Goal: Task Accomplishment & Management: Manage account settings

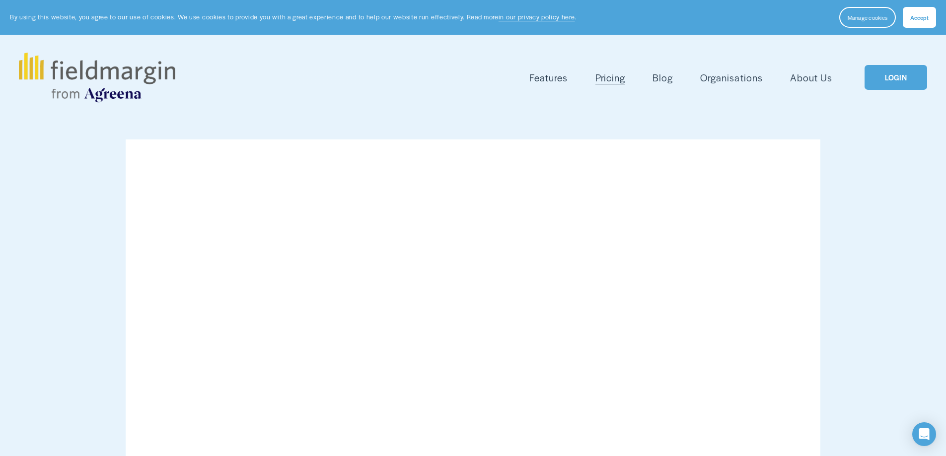
click at [895, 79] on link "LOGIN" at bounding box center [895, 77] width 63 height 25
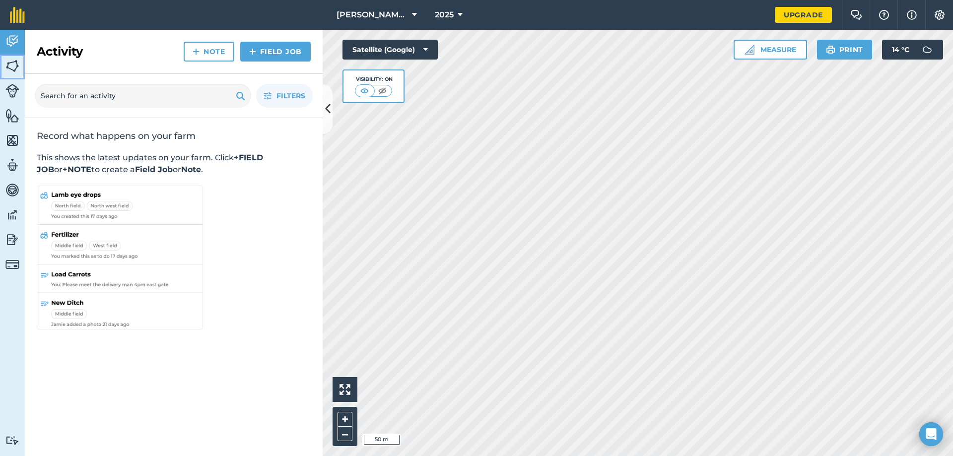
click at [13, 61] on img at bounding box center [12, 66] width 14 height 15
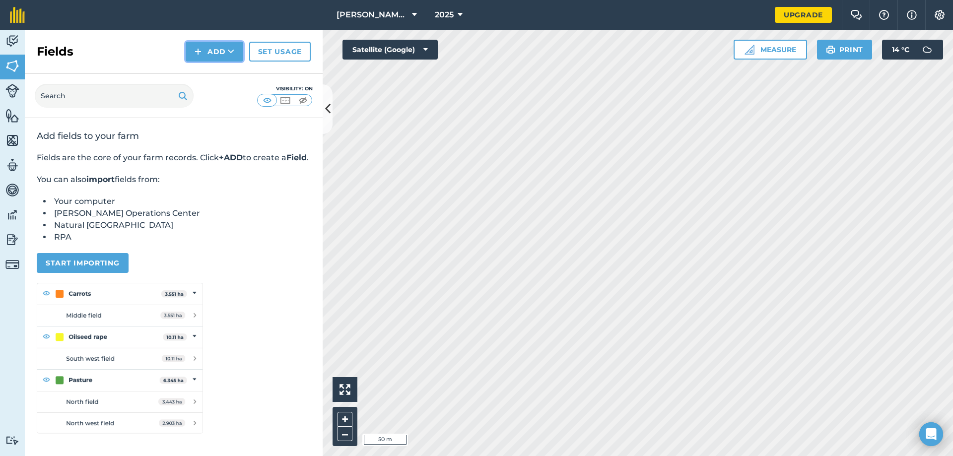
click at [217, 51] on button "Add" at bounding box center [215, 52] width 58 height 20
click at [202, 70] on link "Draw" at bounding box center [214, 74] width 55 height 22
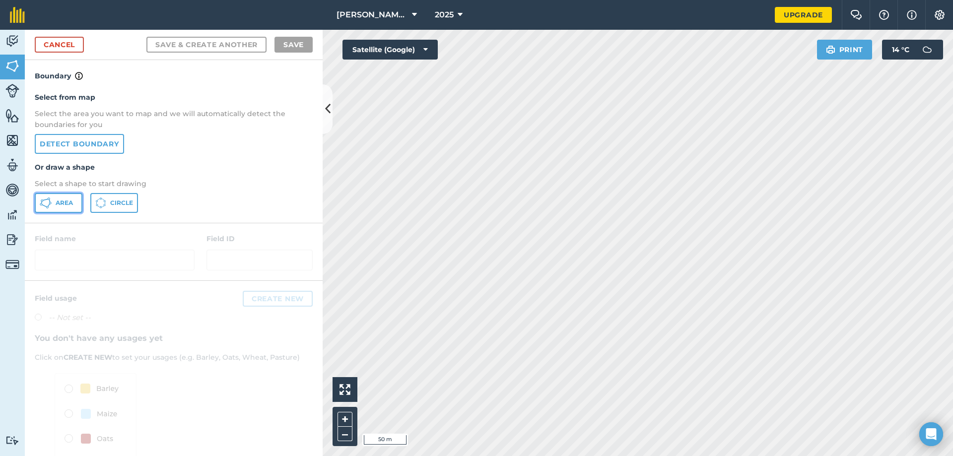
click at [65, 199] on span "Area" at bounding box center [64, 203] width 17 height 8
click at [560, 456] on html "[PERSON_NAME] farm 2025 Upgrade Farm Chat Help Info Settings Map printing is no…" at bounding box center [476, 228] width 953 height 456
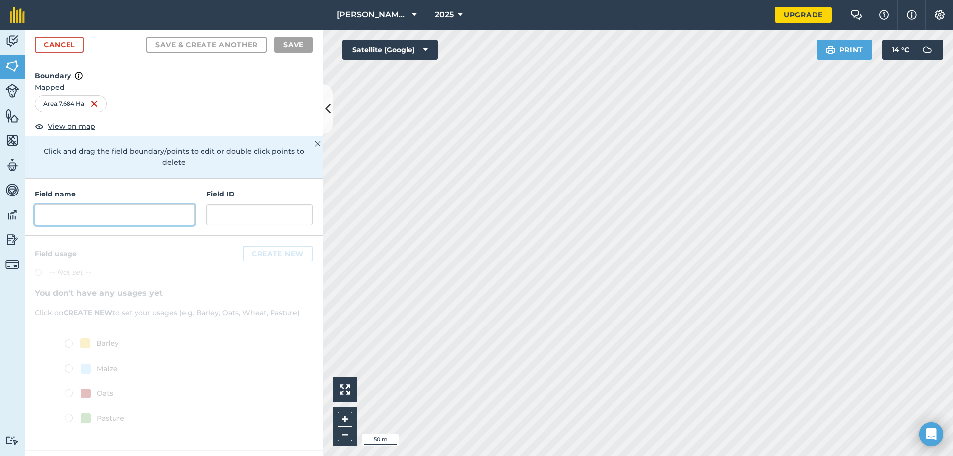
click at [147, 210] on input "text" at bounding box center [115, 215] width 160 height 21
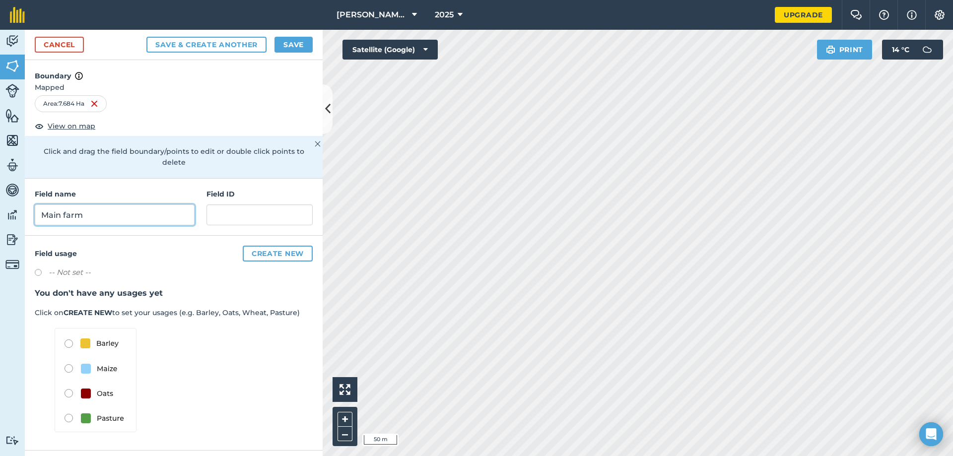
type input "Main farm"
click at [216, 44] on button "Save & Create Another" at bounding box center [206, 45] width 120 height 16
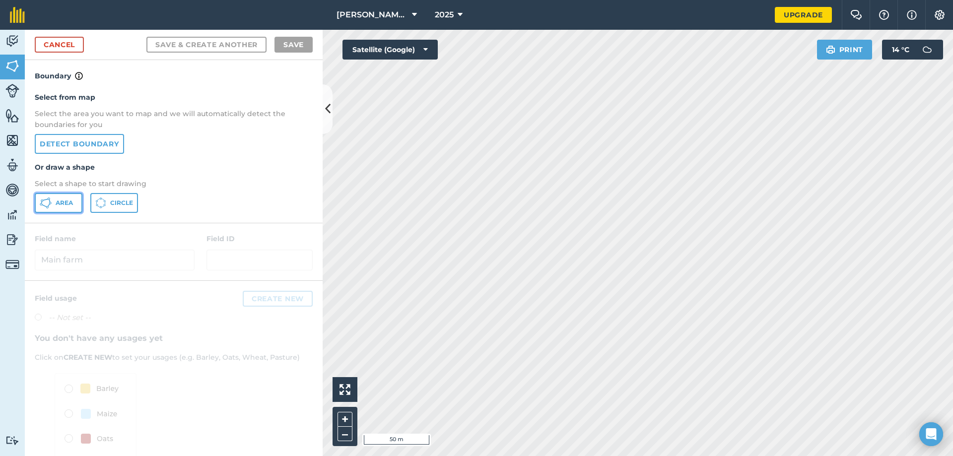
click at [65, 200] on span "Area" at bounding box center [64, 203] width 17 height 8
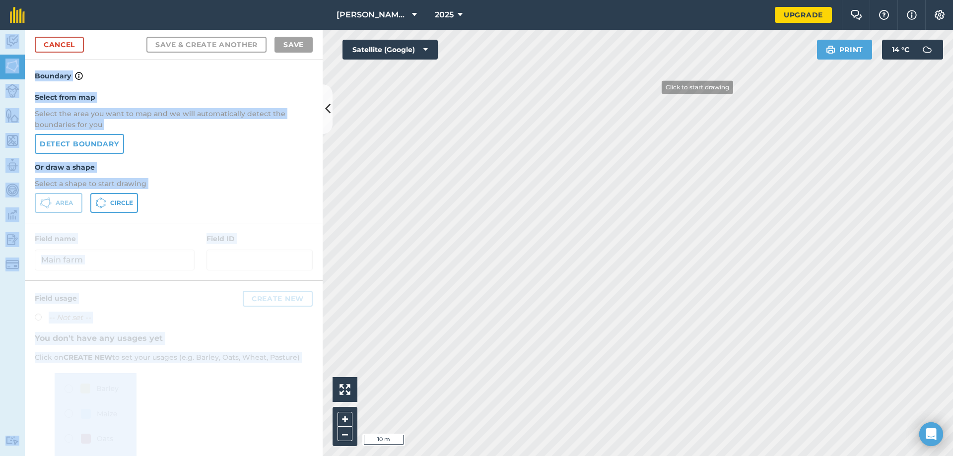
click at [655, 74] on div "[PERSON_NAME] farm 2025 Upgrade Farm Chat Help Info Settings Map printing is no…" at bounding box center [476, 228] width 953 height 456
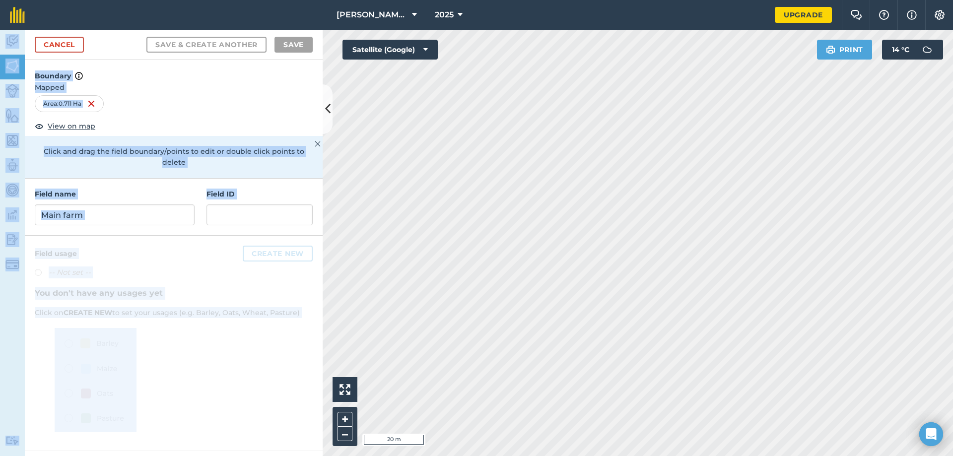
click at [322, 246] on div at bounding box center [174, 343] width 298 height 215
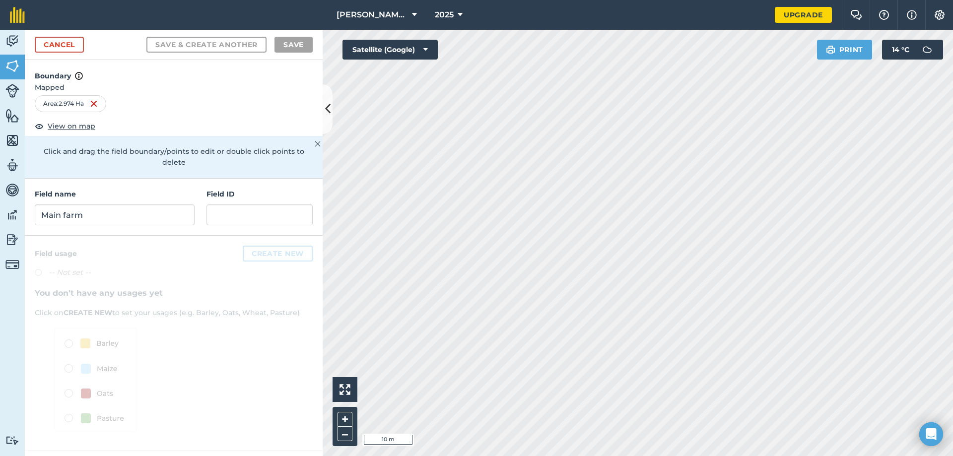
click at [712, 456] on html "[PERSON_NAME] farm 2025 Upgrade Farm Chat Help Info Settings Map printing is no…" at bounding box center [476, 228] width 953 height 456
click at [583, 456] on html "[PERSON_NAME] farm 2025 Upgrade Farm Chat Help Info Settings Map printing is no…" at bounding box center [476, 228] width 953 height 456
click at [613, 26] on div "[PERSON_NAME] farm 2025 Upgrade Farm Chat Help Info Settings Map printing is no…" at bounding box center [476, 228] width 953 height 456
click at [479, 24] on div "[PERSON_NAME] farm 2025 Upgrade Farm Chat Help Info Settings Map printing is no…" at bounding box center [476, 228] width 953 height 456
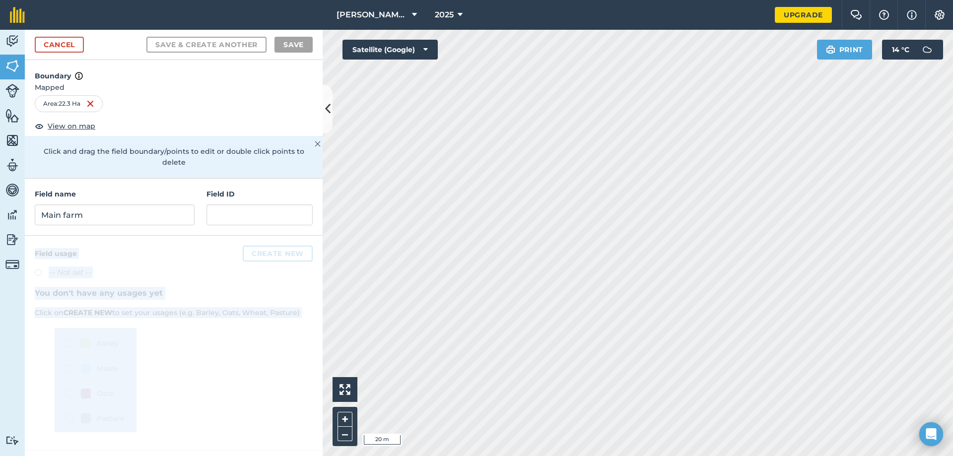
click at [523, 280] on div "Activity Fields Livestock Features Maps Team Vehicles Data Reporting Billing Tu…" at bounding box center [476, 243] width 953 height 426
drag, startPoint x: 316, startPoint y: 213, endPoint x: 199, endPoint y: 228, distance: 118.6
click at [199, 236] on div at bounding box center [174, 343] width 298 height 215
click at [176, 298] on div at bounding box center [174, 343] width 298 height 215
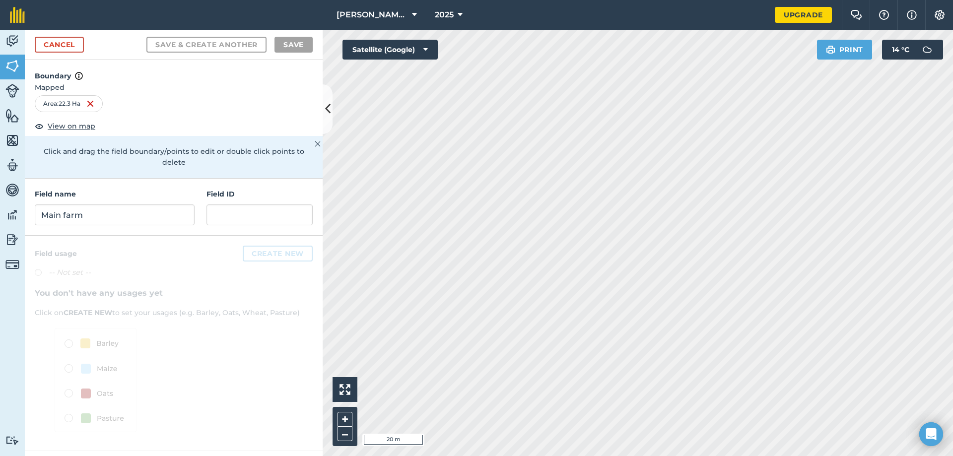
click at [177, 299] on div at bounding box center [174, 343] width 298 height 215
click at [588, 456] on html "[PERSON_NAME] farm 2025 Upgrade Farm Chat Help Info Settings Map printing is no…" at bounding box center [476, 228] width 953 height 456
click at [436, 456] on html "[PERSON_NAME] farm 2025 Upgrade Farm Chat Help Info Settings Map printing is no…" at bounding box center [476, 228] width 953 height 456
click at [309, 355] on div "Activity Fields Livestock Features Maps Team Vehicles Data Reporting Billing Tu…" at bounding box center [476, 243] width 953 height 426
click at [842, 456] on html "[PERSON_NAME] farm 2025 Upgrade Farm Chat Help Info Settings Map printing is no…" at bounding box center [476, 228] width 953 height 456
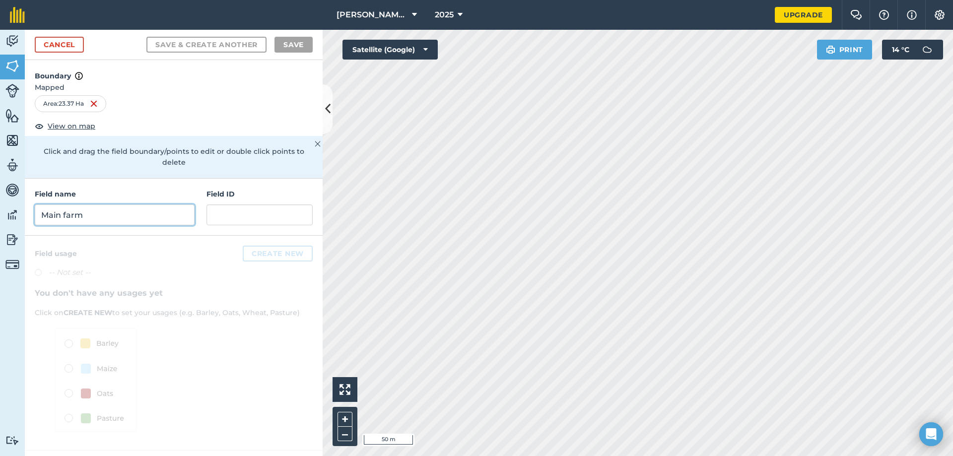
click at [159, 209] on input "Main farm" at bounding box center [115, 215] width 160 height 21
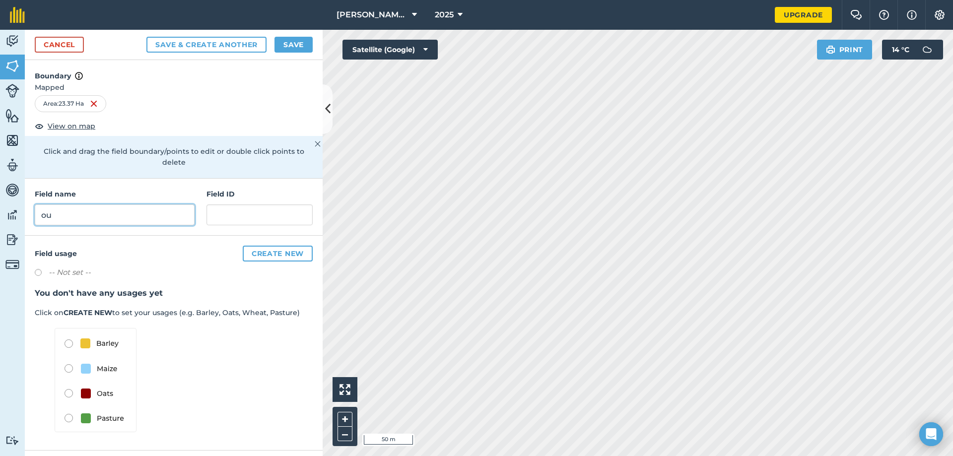
type input "o"
type input "Out farm"
click at [211, 43] on button "Save & Create Another" at bounding box center [206, 45] width 120 height 16
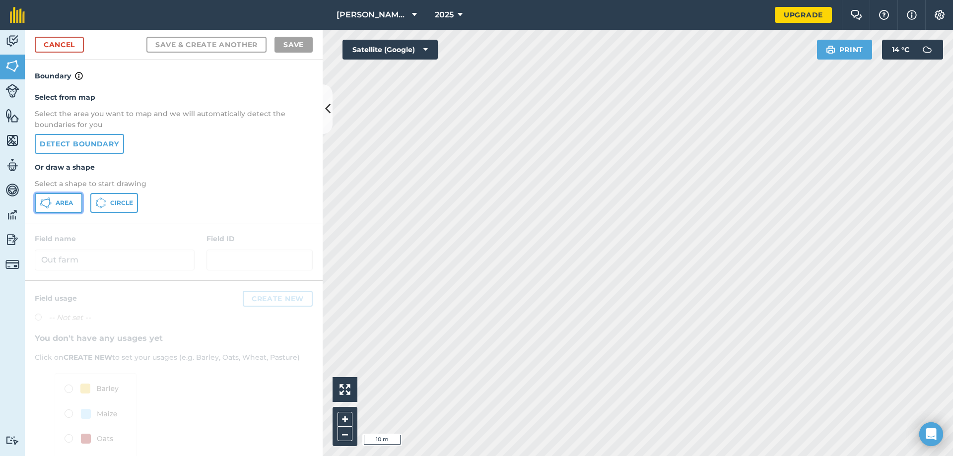
click at [50, 199] on icon at bounding box center [49, 199] width 2 height 2
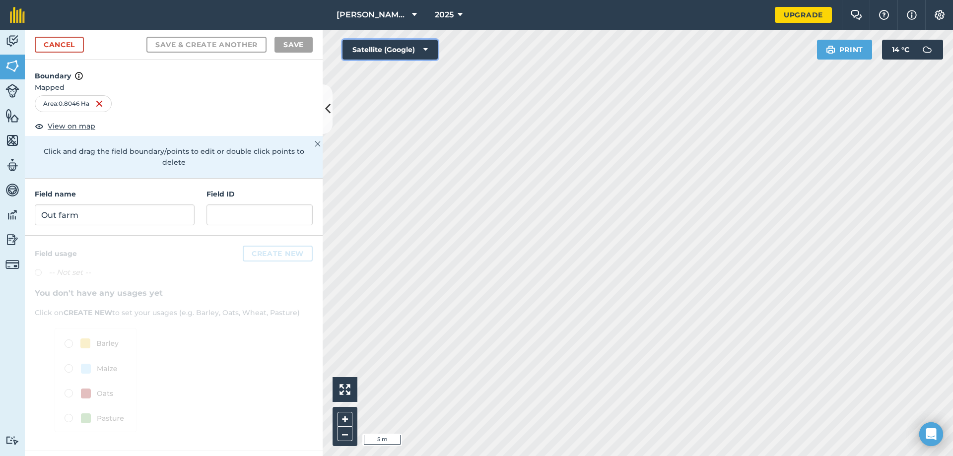
click at [426, 49] on icon at bounding box center [426, 50] width 4 height 10
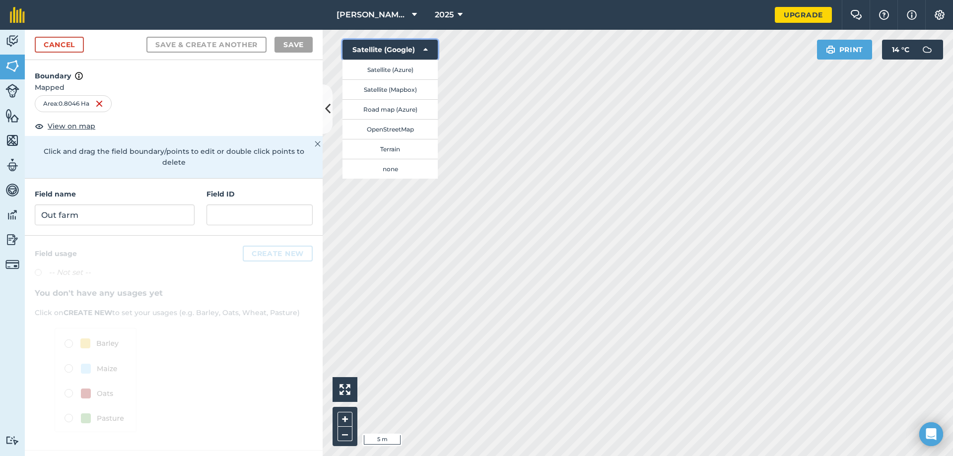
click at [425, 48] on icon at bounding box center [426, 50] width 4 height 10
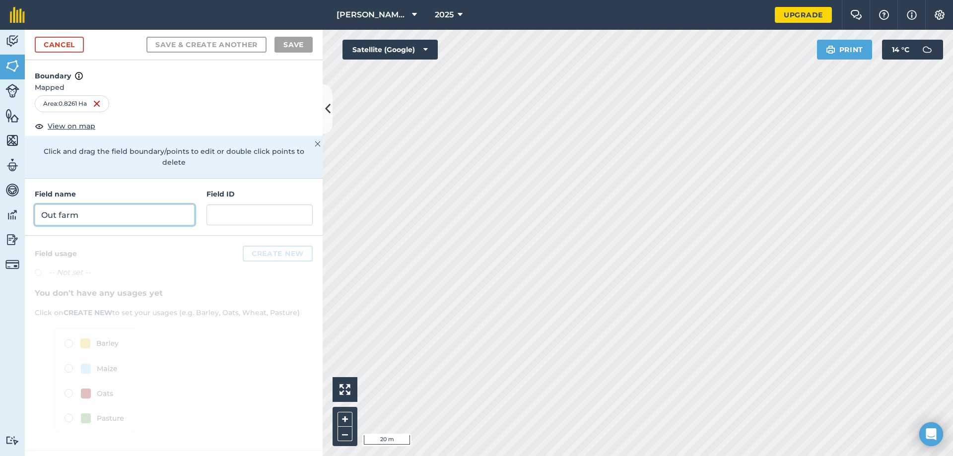
click at [94, 205] on input "Out farm" at bounding box center [115, 215] width 160 height 21
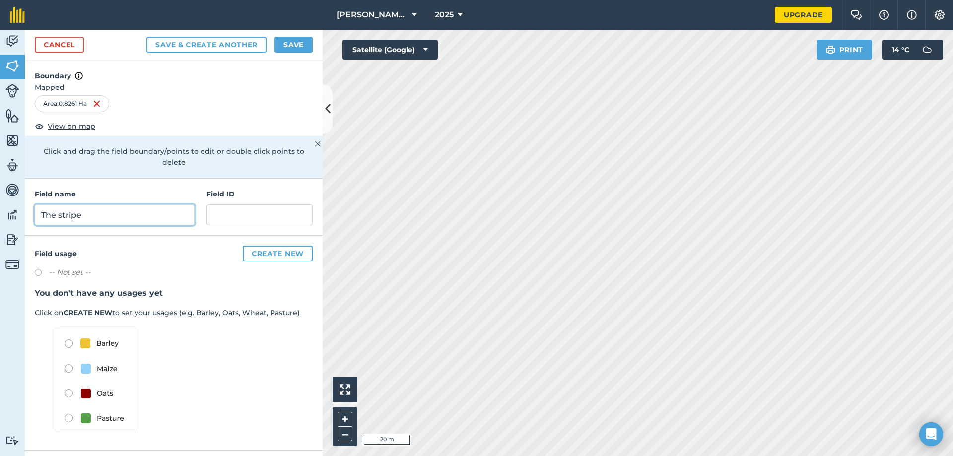
type input "The stripe"
click at [211, 44] on button "Save & Create Another" at bounding box center [206, 45] width 120 height 16
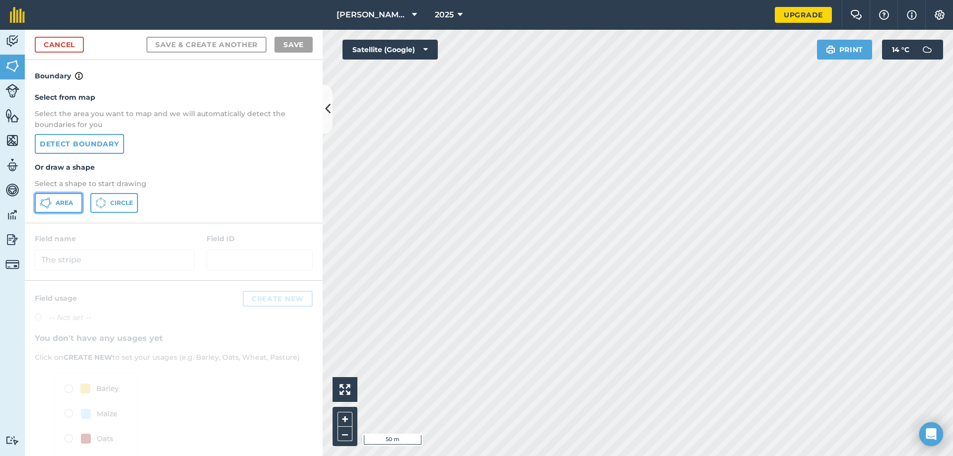
click at [64, 206] on span "Area" at bounding box center [64, 203] width 17 height 8
click at [810, 237] on div "Click to start drawing i 10 m + – Satellite (Google) Print 14 ° C" at bounding box center [638, 243] width 631 height 426
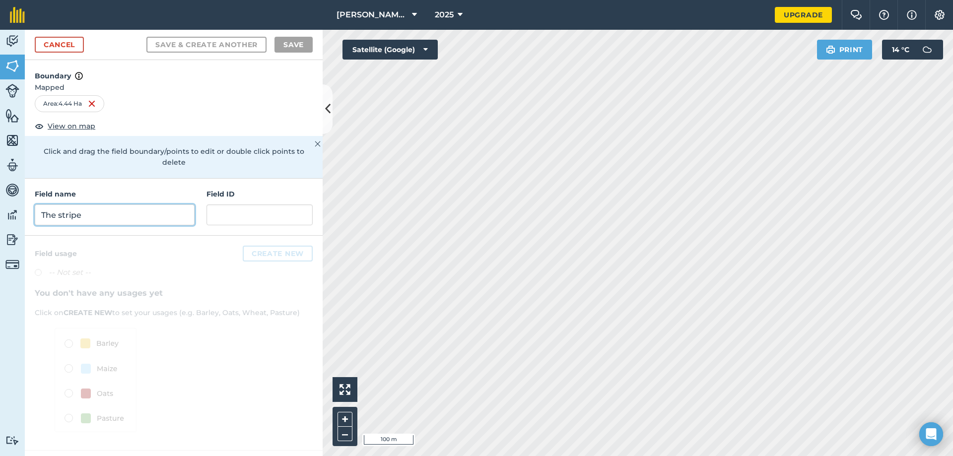
click at [124, 205] on input "The stripe" at bounding box center [115, 215] width 160 height 21
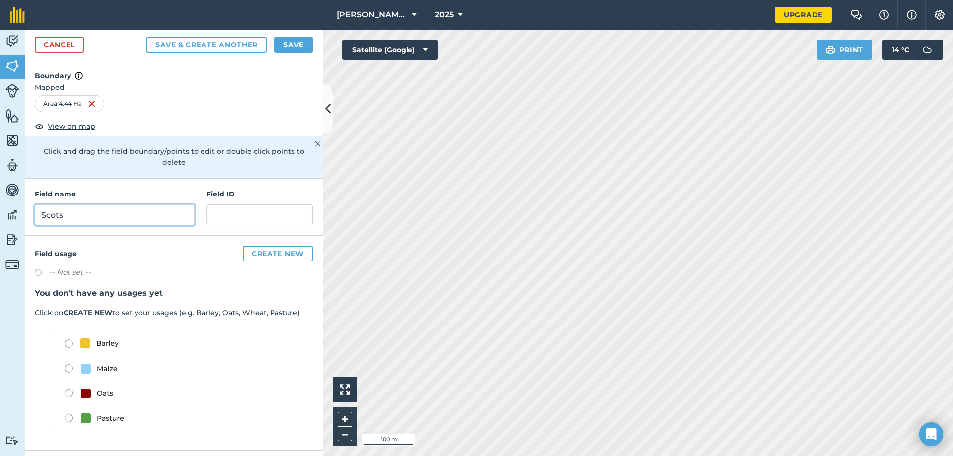
type input "Scots"
click at [146, 37] on button "Save & Create Another" at bounding box center [206, 45] width 120 height 16
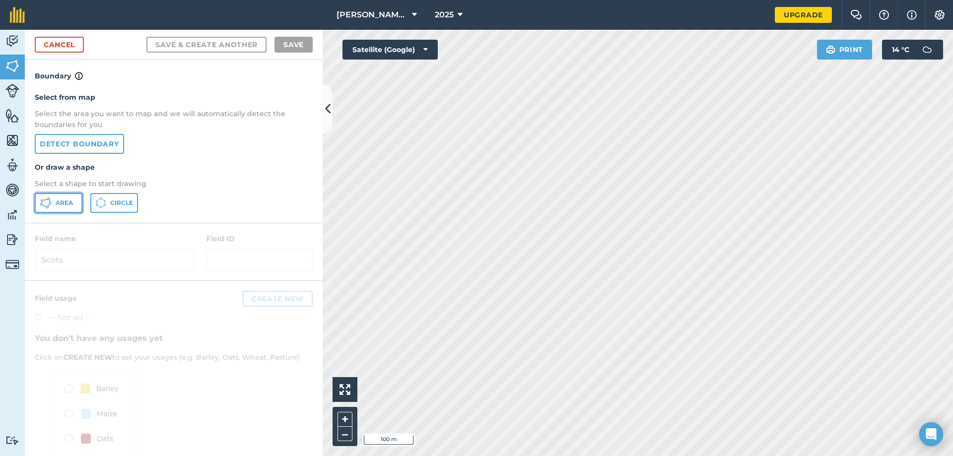
click at [58, 201] on span "Area" at bounding box center [64, 203] width 17 height 8
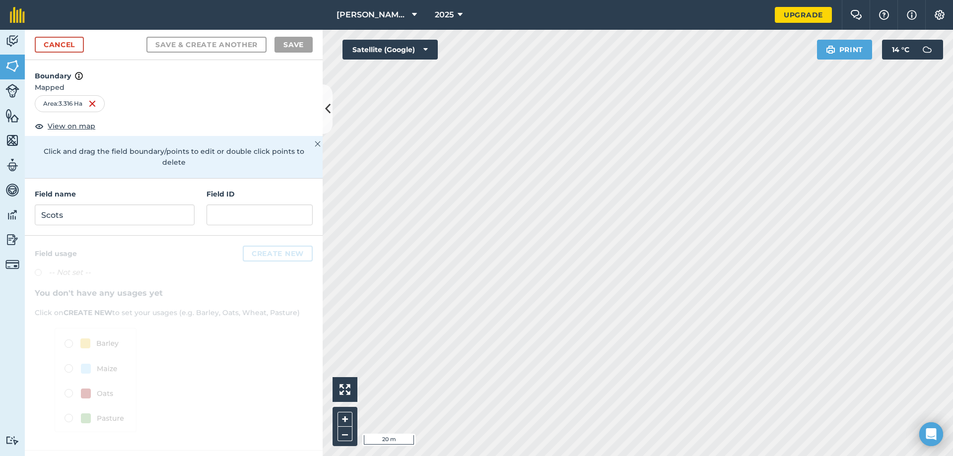
click at [924, 456] on html "[PERSON_NAME] farm 2025 Upgrade Farm Chat Help Info Settings Map printing is no…" at bounding box center [476, 228] width 953 height 456
click at [554, 456] on html "[PERSON_NAME] farm 2025 Upgrade Farm Chat Help Info Settings Map printing is no…" at bounding box center [476, 228] width 953 height 456
click at [548, 456] on html "[PERSON_NAME] farm 2025 Upgrade Farm Chat Help Info Settings Map printing is no…" at bounding box center [476, 228] width 953 height 456
click at [14, 136] on img at bounding box center [12, 140] width 14 height 15
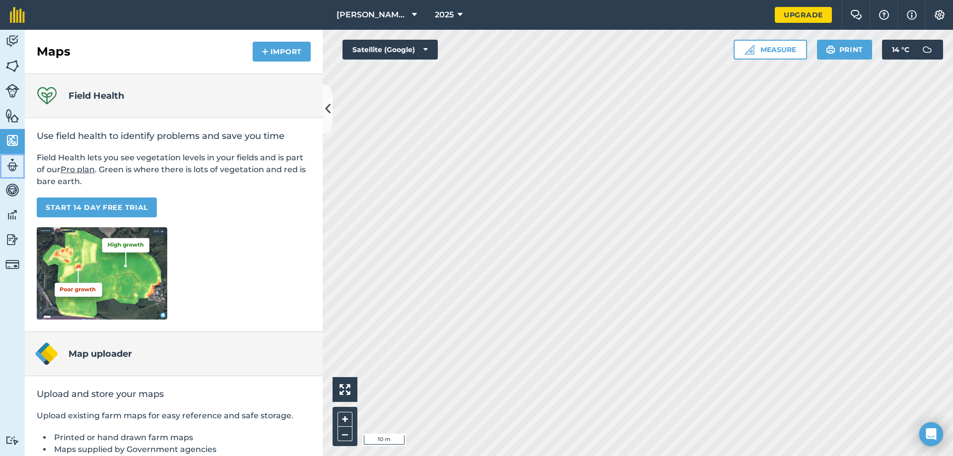
click at [16, 176] on link "Team" at bounding box center [12, 166] width 25 height 25
select select "MEMBER"
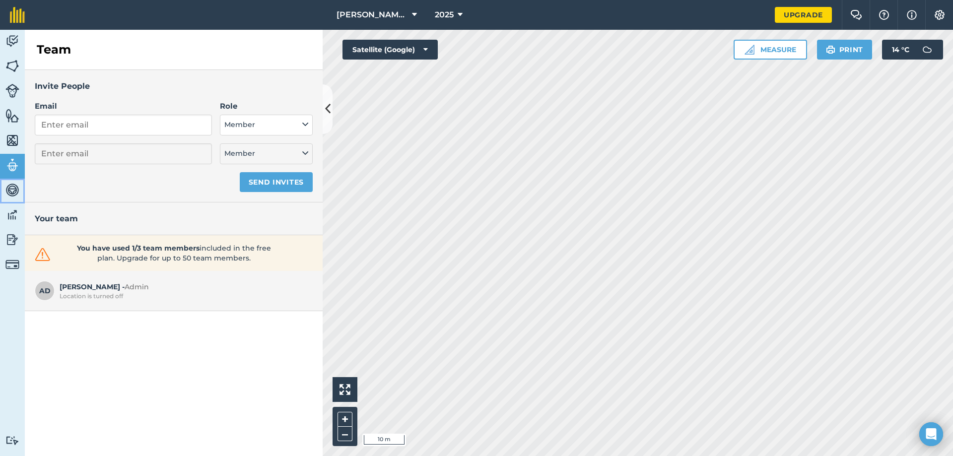
click at [13, 191] on img at bounding box center [12, 190] width 14 height 15
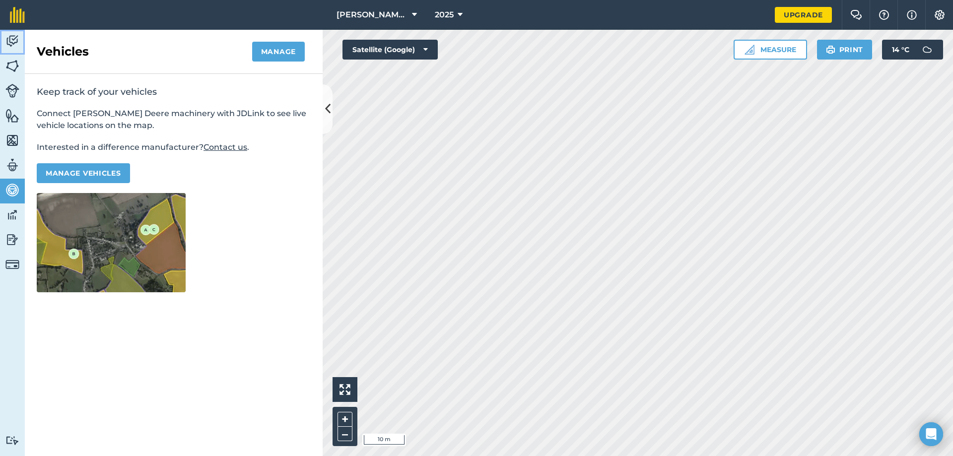
click at [9, 40] on img at bounding box center [12, 41] width 14 height 15
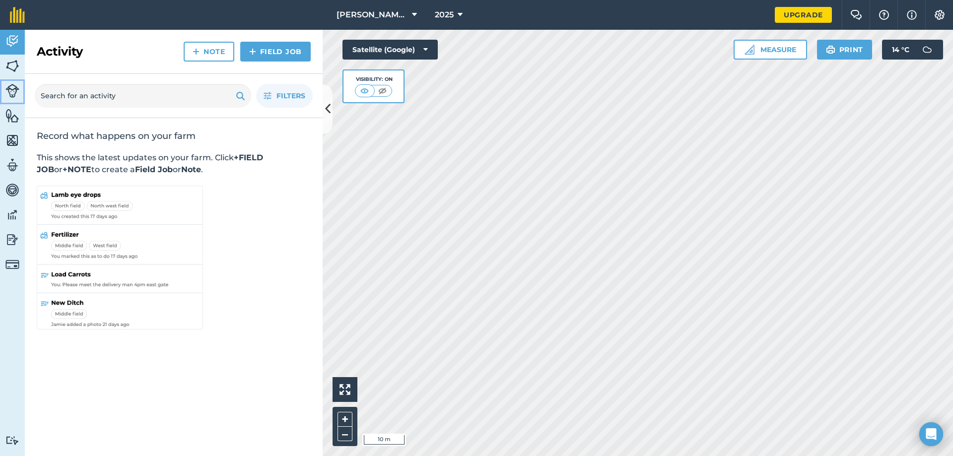
click at [10, 92] on img at bounding box center [12, 91] width 14 height 14
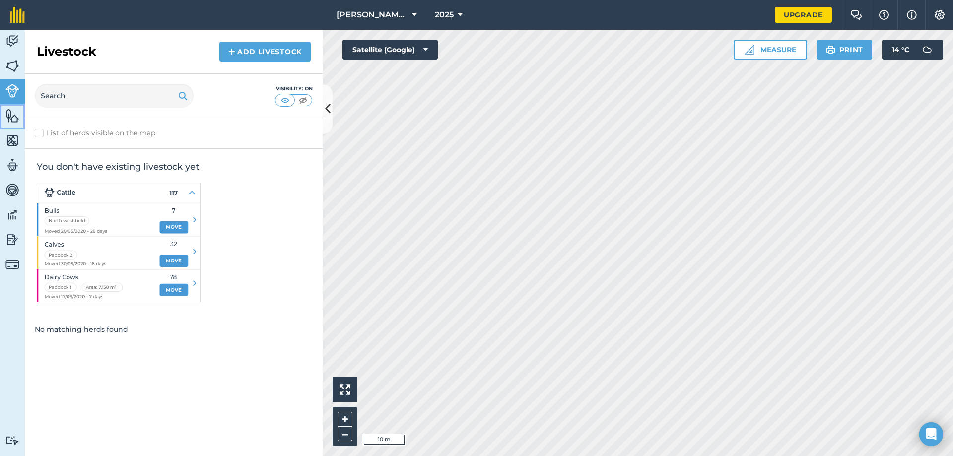
click at [9, 116] on img at bounding box center [12, 115] width 14 height 15
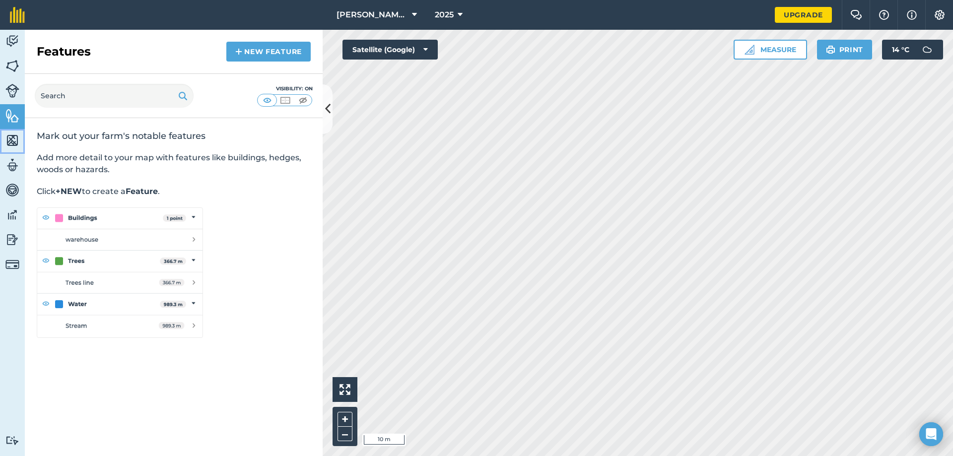
click at [18, 136] on img at bounding box center [12, 140] width 14 height 15
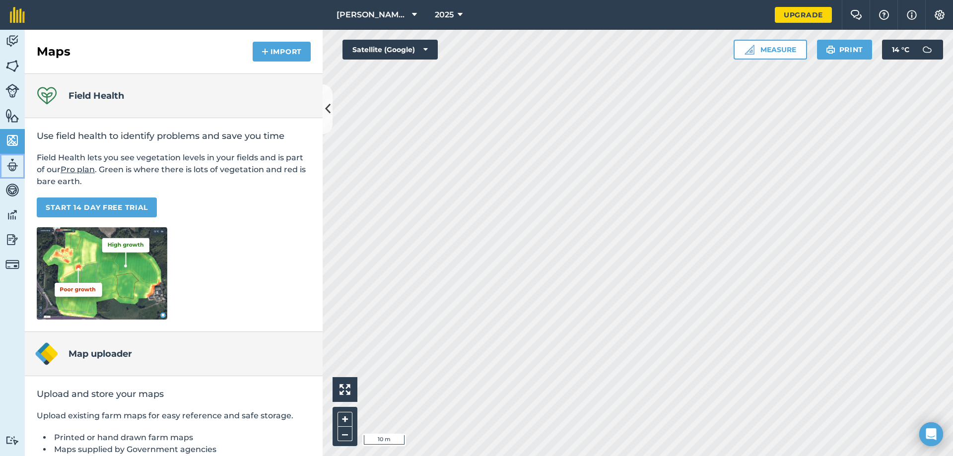
click at [12, 162] on img at bounding box center [12, 165] width 14 height 15
select select "MEMBER"
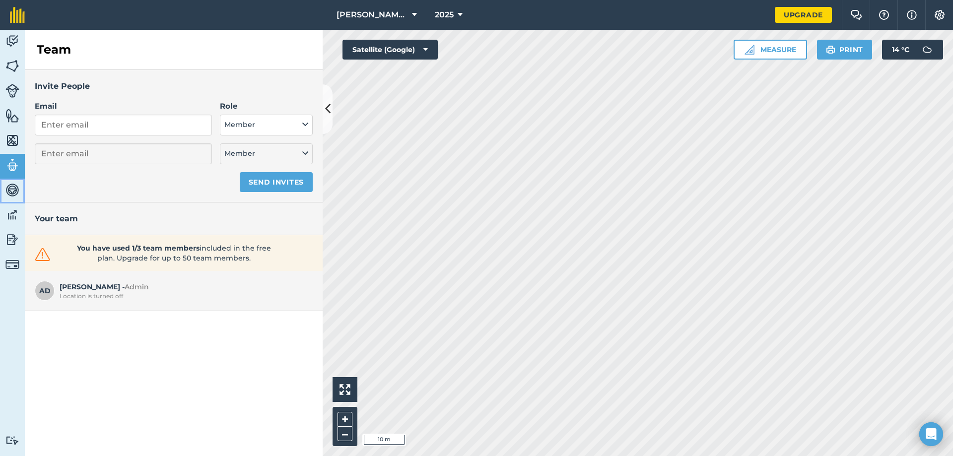
click at [12, 184] on img at bounding box center [12, 190] width 14 height 15
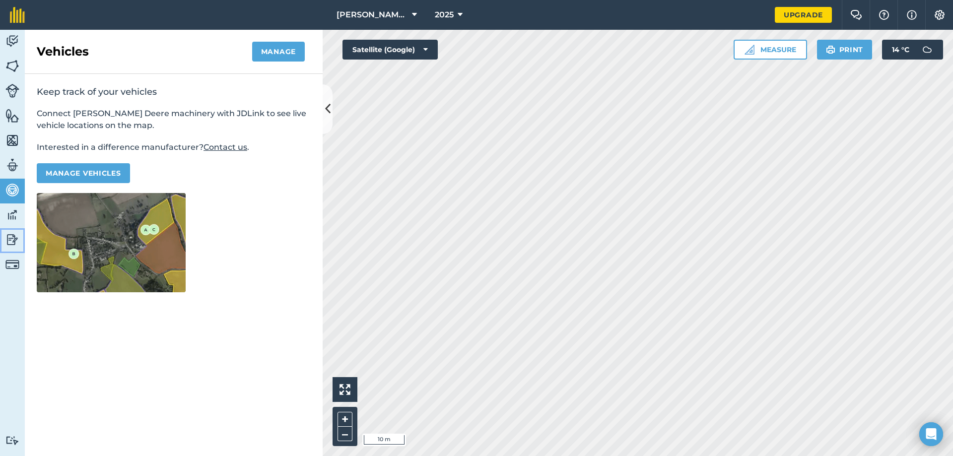
click at [11, 229] on link "Reporting" at bounding box center [12, 240] width 25 height 25
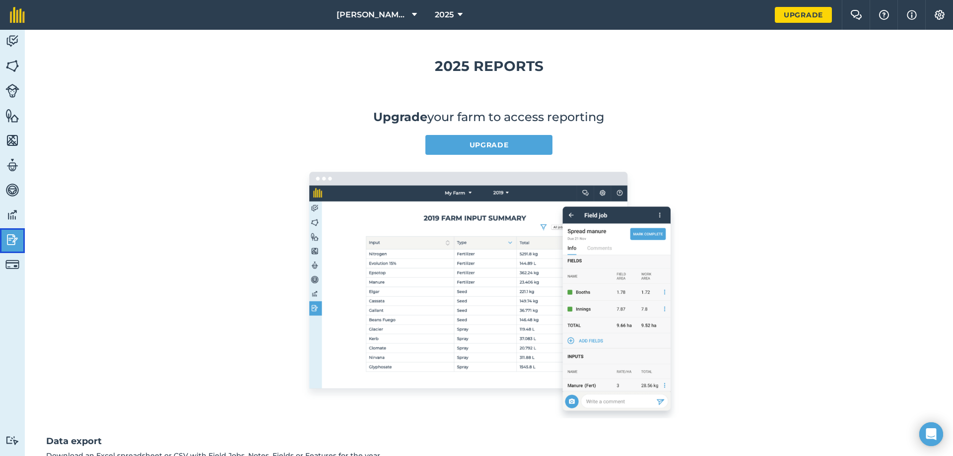
click at [11, 251] on link "Reporting" at bounding box center [12, 240] width 25 height 25
click at [12, 42] on img at bounding box center [12, 41] width 14 height 15
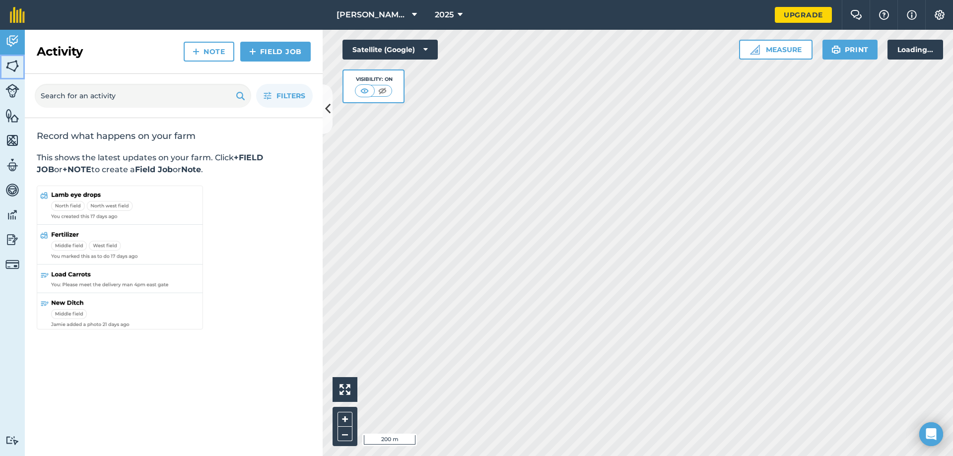
click at [8, 63] on img at bounding box center [12, 66] width 14 height 15
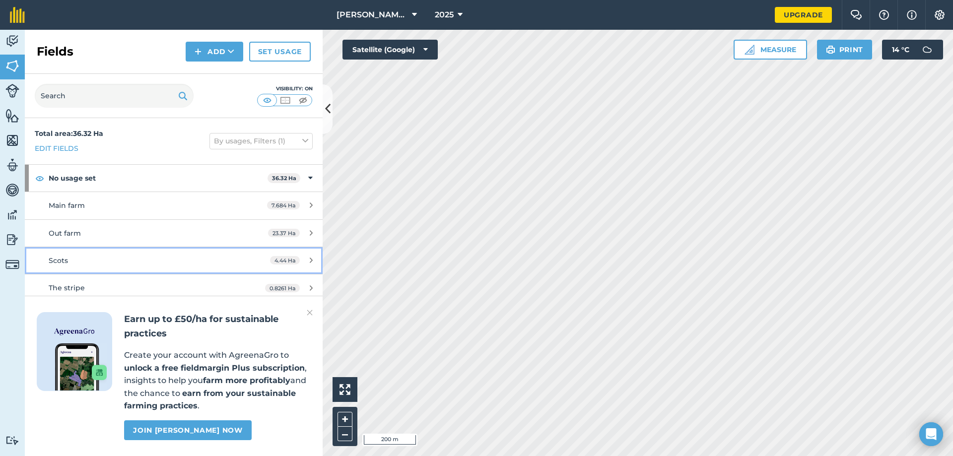
click at [166, 268] on link "Scots 4.44 Ha" at bounding box center [174, 260] width 298 height 27
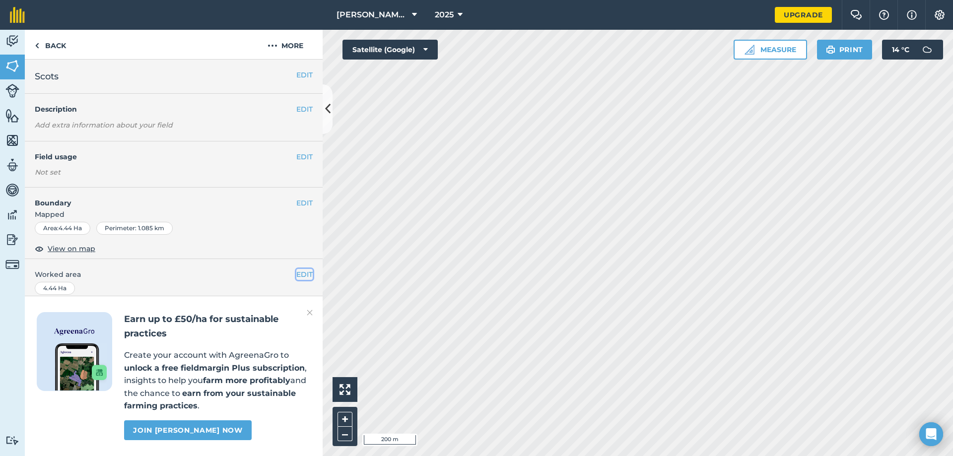
click at [296, 276] on button "EDIT" at bounding box center [304, 274] width 16 height 11
click at [309, 201] on div "EDIT Boundary Mapped Area : 4.44 Ha Perimeter : 1.085 km View on map" at bounding box center [174, 223] width 298 height 71
click at [75, 230] on div "Area : 4.44 Ha" at bounding box center [63, 228] width 56 height 13
click at [73, 245] on span "View on map" at bounding box center [72, 248] width 48 height 11
click at [304, 196] on div "EDIT Boundary Mapped Area : 4.44 Ha Perimeter : 1.085 km View on map" at bounding box center [174, 223] width 298 height 71
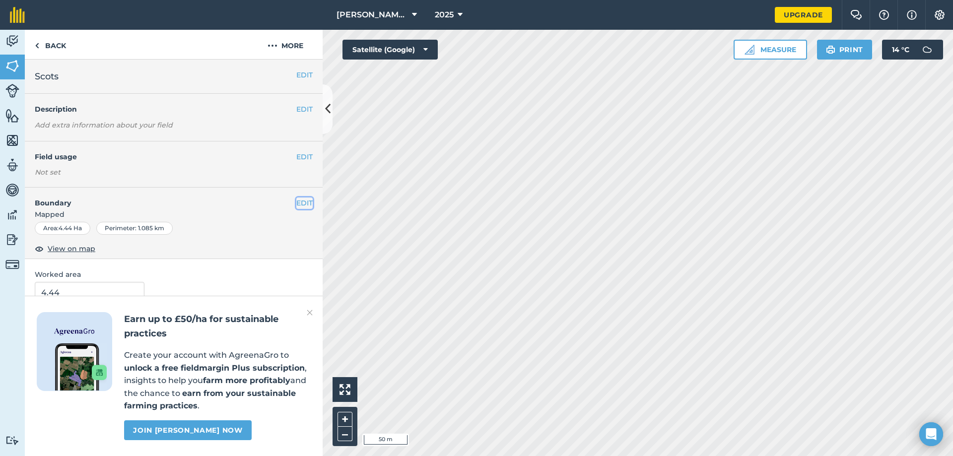
click at [299, 204] on button "EDIT" at bounding box center [304, 203] width 16 height 11
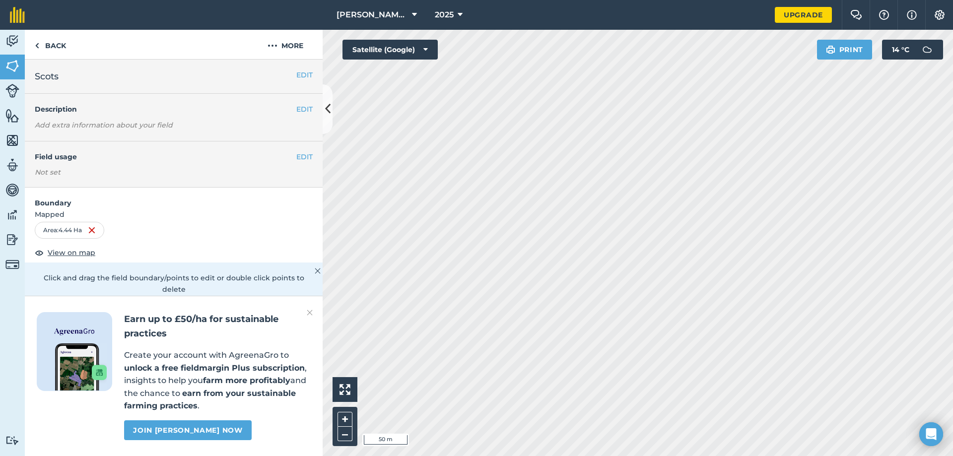
click at [280, 277] on div "Activity Fields Livestock Features Maps Team Vehicles Data Reporting Billing Tu…" at bounding box center [476, 243] width 953 height 426
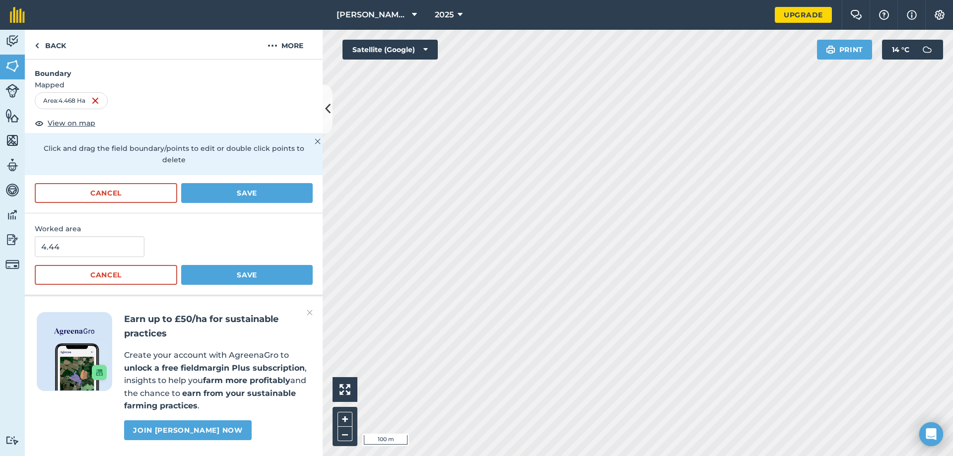
scroll to position [157, 0]
click at [235, 265] on button "Save" at bounding box center [247, 275] width 132 height 20
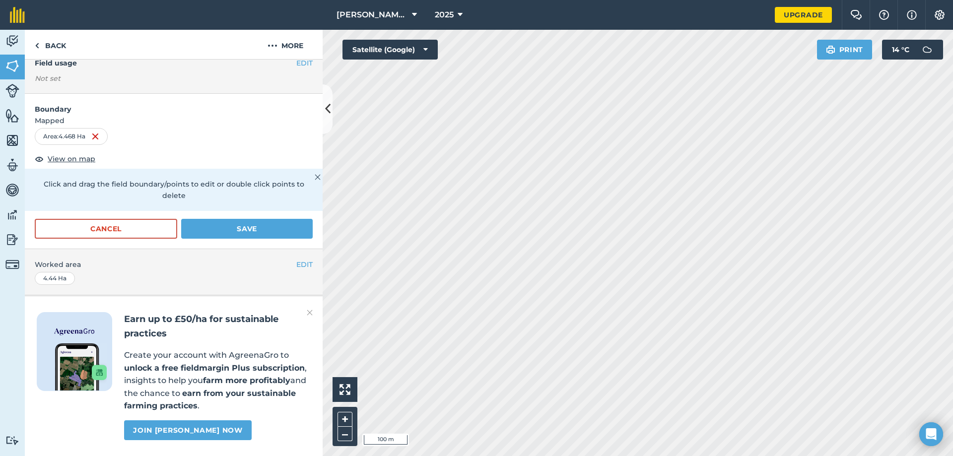
scroll to position [0, 0]
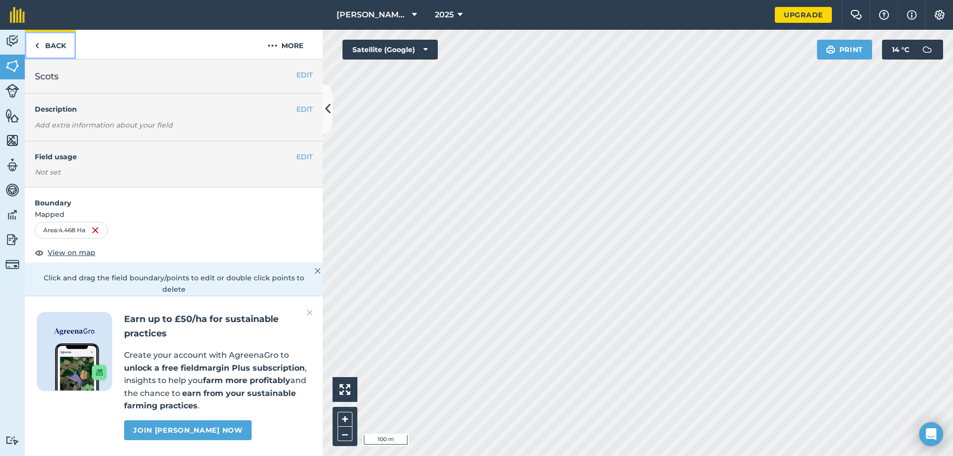
click at [52, 48] on link "Back" at bounding box center [50, 44] width 51 height 29
click at [53, 51] on link "Back" at bounding box center [50, 44] width 51 height 29
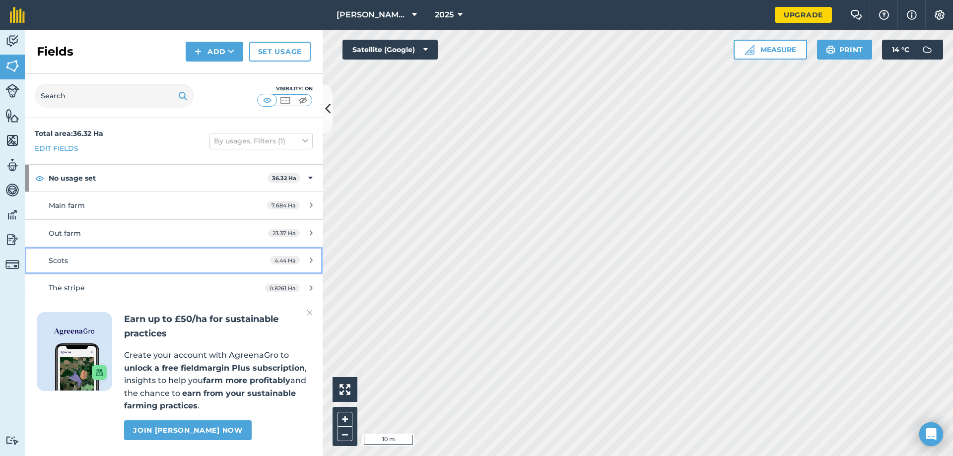
click at [298, 257] on span "4.44 Ha" at bounding box center [285, 260] width 30 height 8
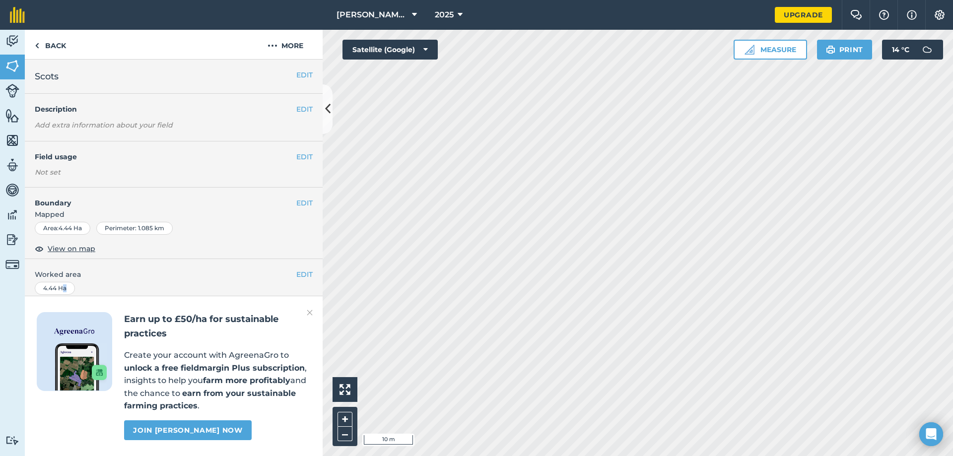
drag, startPoint x: 64, startPoint y: 283, endPoint x: 66, endPoint y: 292, distance: 8.6
click at [66, 292] on div "4.44 Ha" at bounding box center [55, 288] width 40 height 13
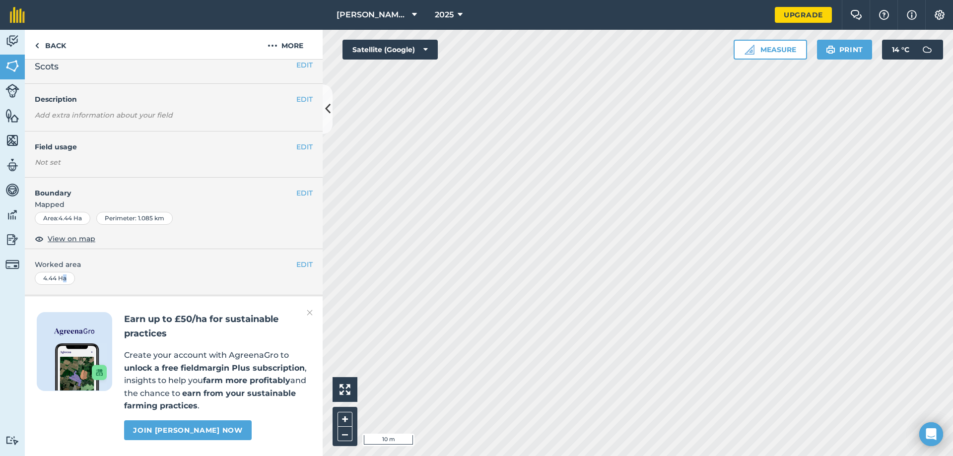
scroll to position [38, 0]
click at [162, 249] on div "EDIT Worked area 4.44 Ha" at bounding box center [174, 272] width 298 height 46
click at [304, 249] on div "EDIT Worked area 4.44 Ha" at bounding box center [174, 272] width 298 height 46
click at [304, 259] on span "Worked area" at bounding box center [174, 264] width 278 height 11
click at [300, 259] on button "EDIT" at bounding box center [304, 264] width 16 height 11
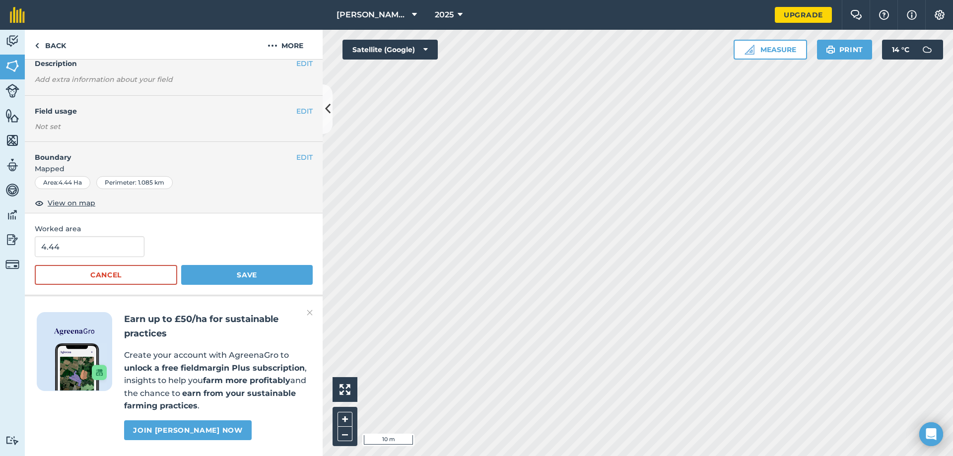
scroll to position [73, 0]
click at [79, 198] on span "View on map" at bounding box center [72, 203] width 48 height 11
click at [72, 176] on div "Area : 4.44 Ha" at bounding box center [63, 182] width 56 height 13
click at [73, 176] on div "Area : 4.44 Ha" at bounding box center [63, 182] width 56 height 13
click at [296, 152] on button "EDIT" at bounding box center [304, 157] width 16 height 11
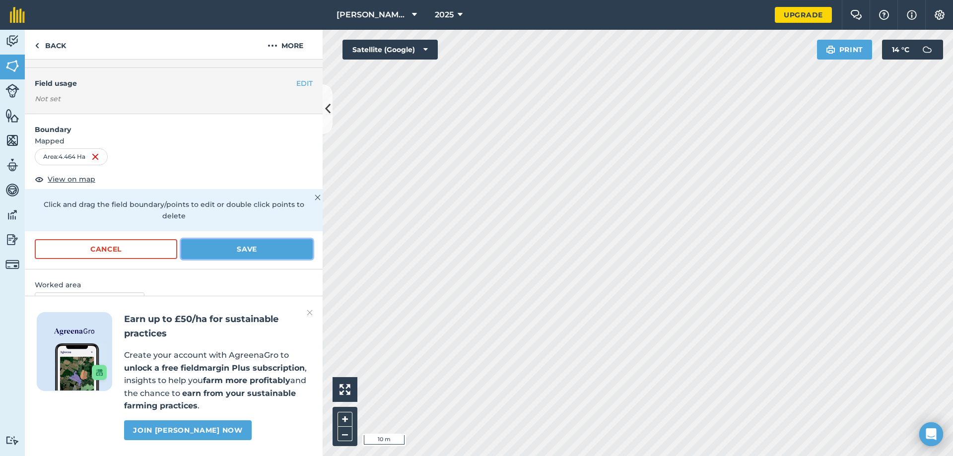
click at [258, 244] on button "Save" at bounding box center [247, 249] width 132 height 20
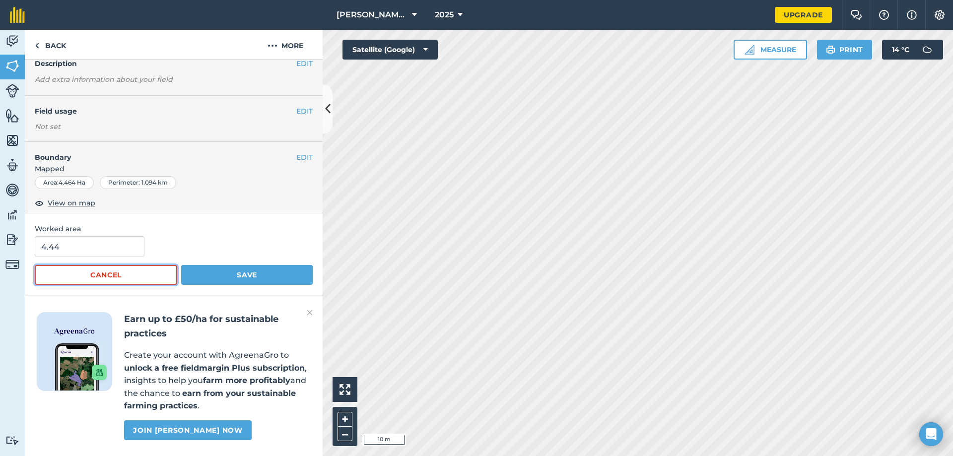
click at [133, 265] on button "Cancel" at bounding box center [106, 275] width 142 height 20
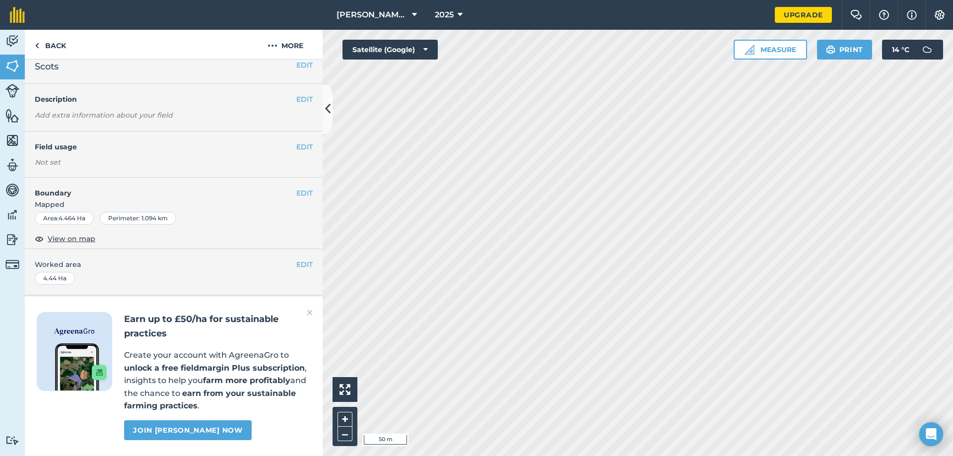
click at [642, 456] on html "[PERSON_NAME] farm 2025 Upgrade Farm Chat Help Info Settings Map printing is no…" at bounding box center [476, 228] width 953 height 456
click at [45, 45] on link "Back" at bounding box center [50, 44] width 51 height 29
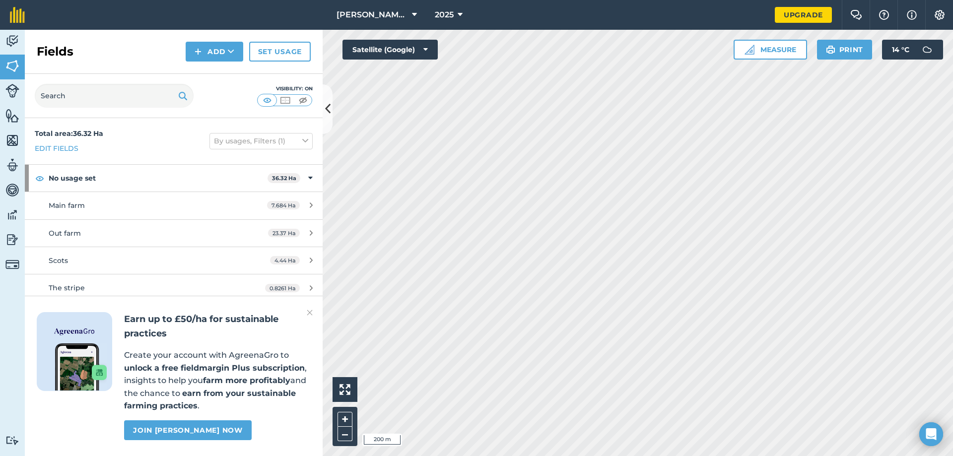
click at [799, 456] on html "[PERSON_NAME] farm 2025 Upgrade Farm Chat Help Info Settings Map printing is no…" at bounding box center [476, 228] width 953 height 456
click at [591, 456] on html "[PERSON_NAME] farm 2025 Upgrade Farm Chat Help Info Settings Map printing is no…" at bounding box center [476, 228] width 953 height 456
click at [570, 456] on html "[PERSON_NAME] farm 2025 Upgrade Farm Chat Help Info Settings Map printing is no…" at bounding box center [476, 228] width 953 height 456
click at [199, 51] on img at bounding box center [198, 52] width 7 height 12
click at [211, 75] on link "Draw" at bounding box center [214, 74] width 55 height 22
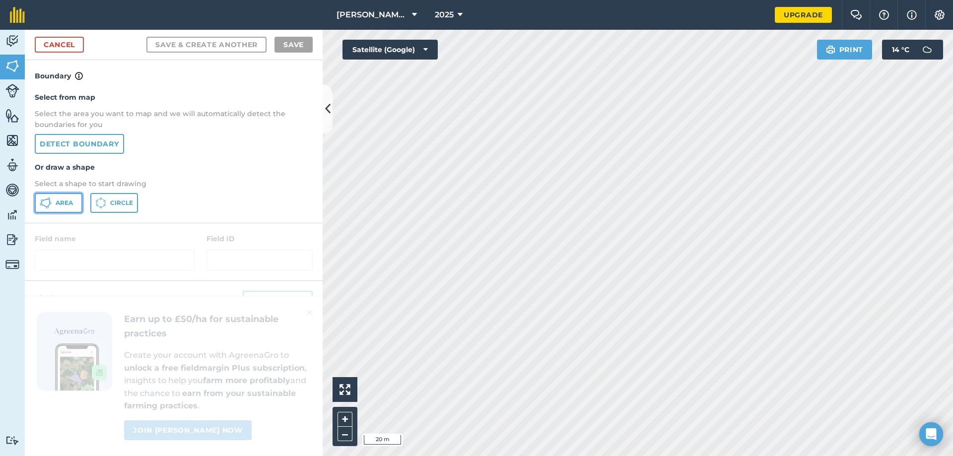
click at [67, 205] on span "Area" at bounding box center [64, 203] width 17 height 8
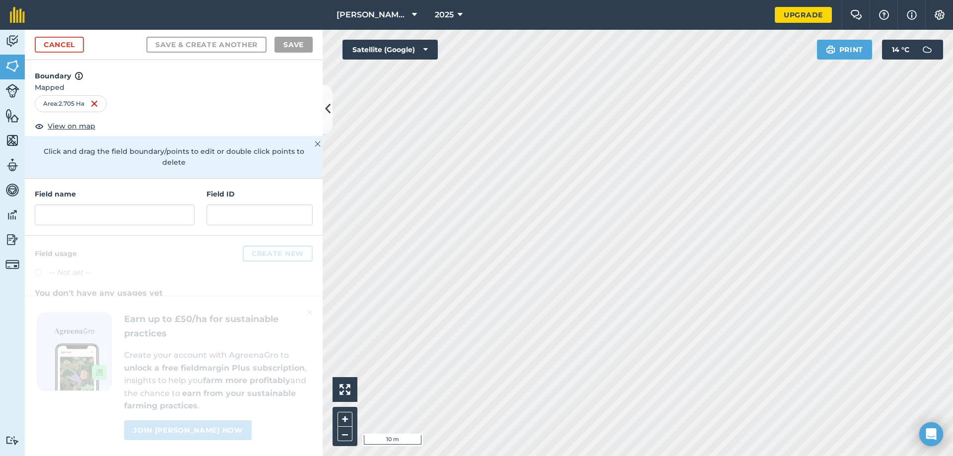
click at [836, 456] on html "[PERSON_NAME] farm 2025 Upgrade Farm Chat Help Info Settings Map printing is no…" at bounding box center [476, 228] width 953 height 456
click at [148, 207] on input "text" at bounding box center [115, 215] width 160 height 21
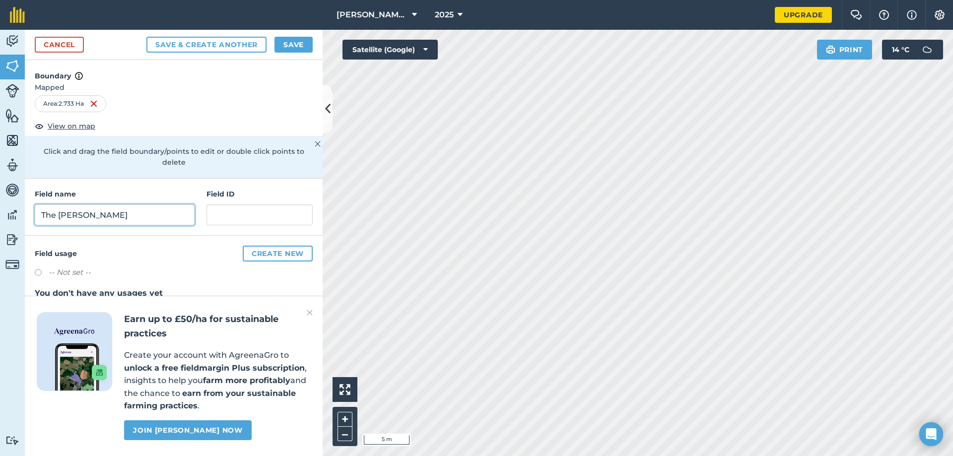
type input "The [PERSON_NAME]"
click at [146, 37] on button "Save & Create Another" at bounding box center [206, 45] width 120 height 16
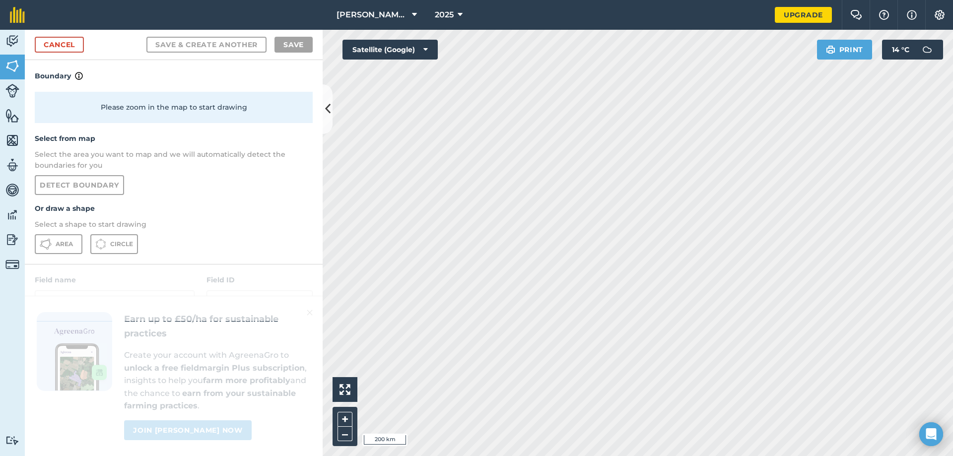
click at [608, 456] on html "[PERSON_NAME] farm 2025 Upgrade Farm Chat Help Info Settings Map printing is no…" at bounding box center [476, 228] width 953 height 456
click at [507, 456] on html "[PERSON_NAME] farm 2025 Upgrade Farm Chat Help Info Settings Map printing is no…" at bounding box center [476, 228] width 953 height 456
click at [672, 456] on html "[PERSON_NAME] farm 2025 Upgrade Farm Chat Help Info Settings Map printing is no…" at bounding box center [476, 228] width 953 height 456
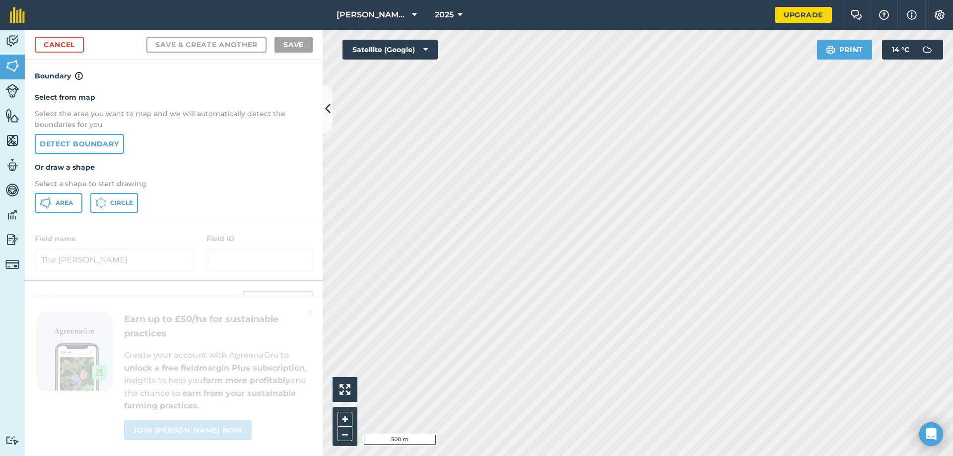
click at [738, 456] on html "[PERSON_NAME] farm 2025 Upgrade Farm Chat Help Info Settings Map printing is no…" at bounding box center [476, 228] width 953 height 456
click at [700, 456] on html "[PERSON_NAME] farm 2025 Upgrade Farm Chat Help Info Settings Map printing is no…" at bounding box center [476, 228] width 953 height 456
click at [659, 456] on html "[PERSON_NAME] farm 2025 Upgrade Farm Chat Help Info Settings Map printing is no…" at bounding box center [476, 228] width 953 height 456
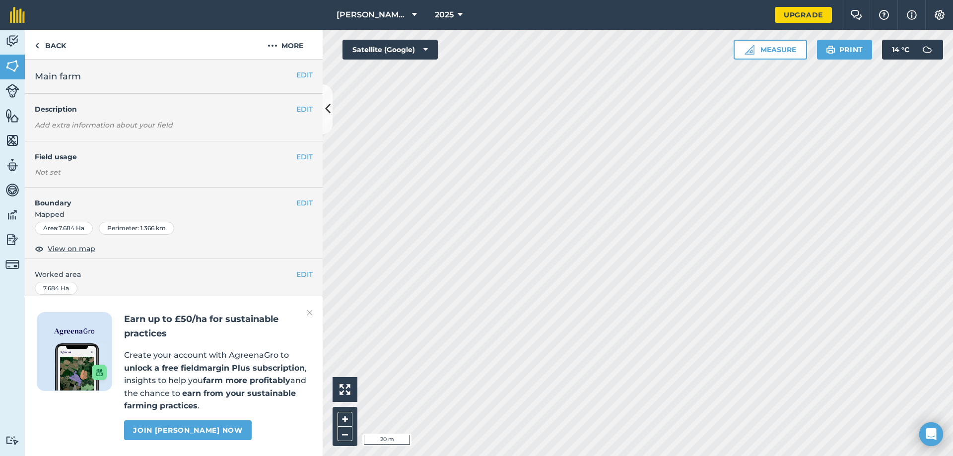
click at [552, 456] on html "[PERSON_NAME] farm 2025 Upgrade Farm Chat Help Info Settings Map printing is no…" at bounding box center [476, 228] width 953 height 456
click at [648, 456] on html "[PERSON_NAME] farm 2025 Upgrade Farm Chat Help Info Settings Map printing is no…" at bounding box center [476, 228] width 953 height 456
